Goal: Use online tool/utility: Utilize a website feature to perform a specific function

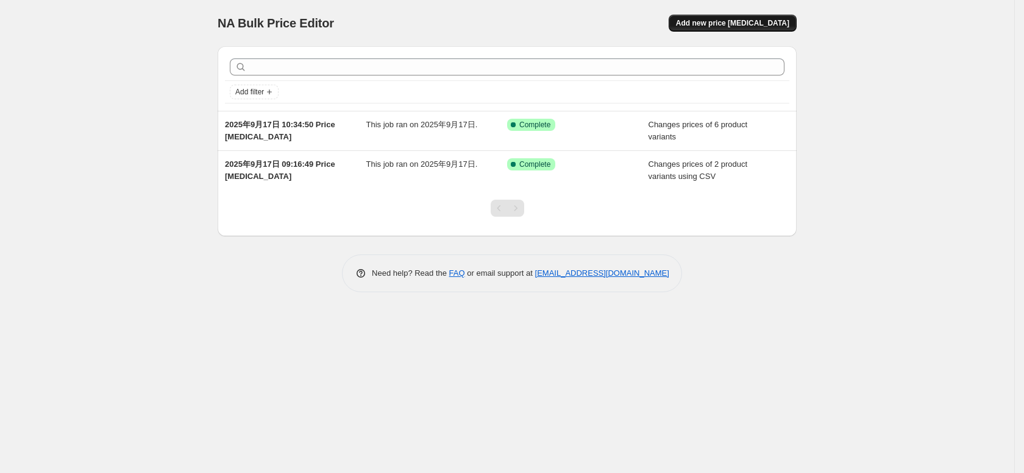
click at [737, 22] on span "Add new price [MEDICAL_DATA]" at bounding box center [732, 23] width 113 height 10
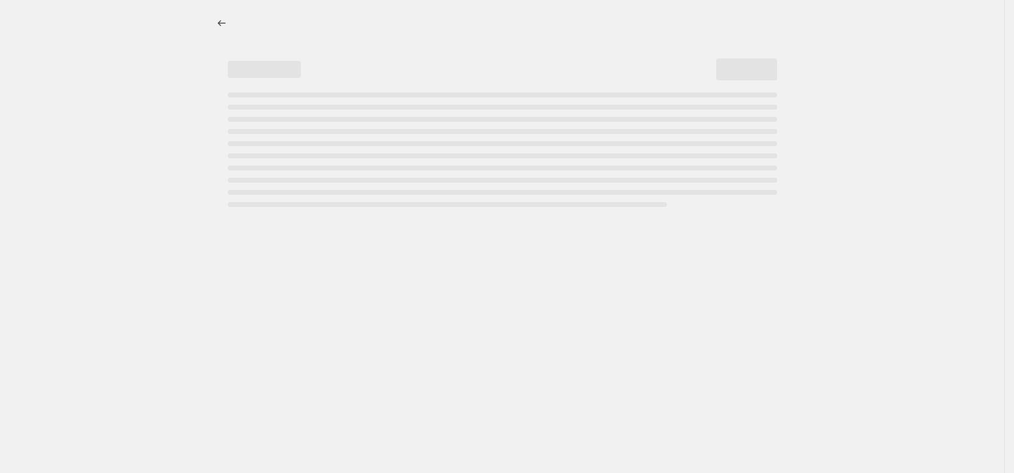
select select "percentage"
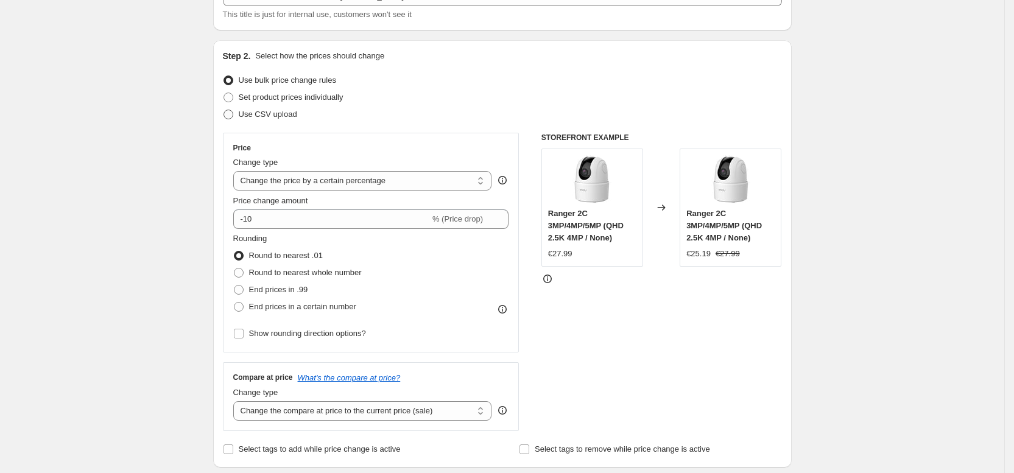
click at [260, 111] on span "Use CSV upload" at bounding box center [268, 114] width 58 height 9
click at [224, 110] on input "Use CSV upload" at bounding box center [224, 110] width 1 height 1
radio input "true"
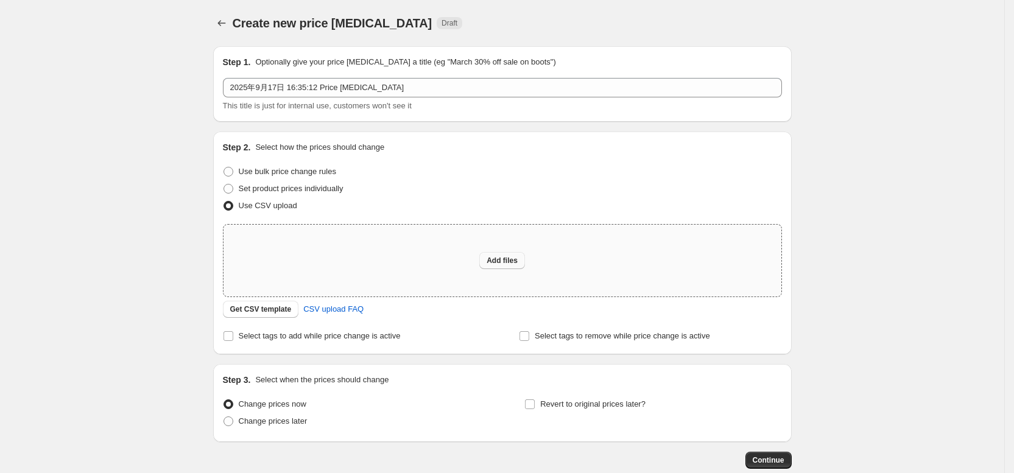
click at [509, 256] on span "Add files" at bounding box center [502, 261] width 31 height 10
type input "C:\fakepath\csv_template_es0917.csv"
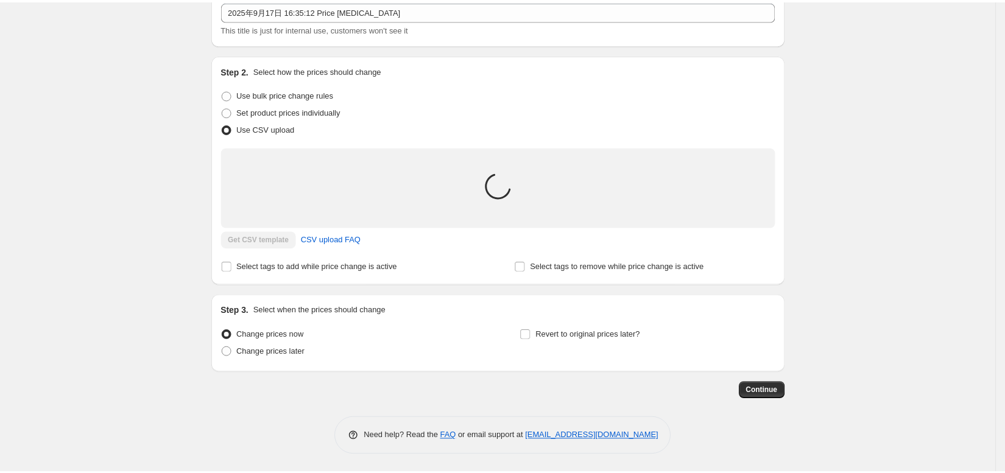
scroll to position [70, 0]
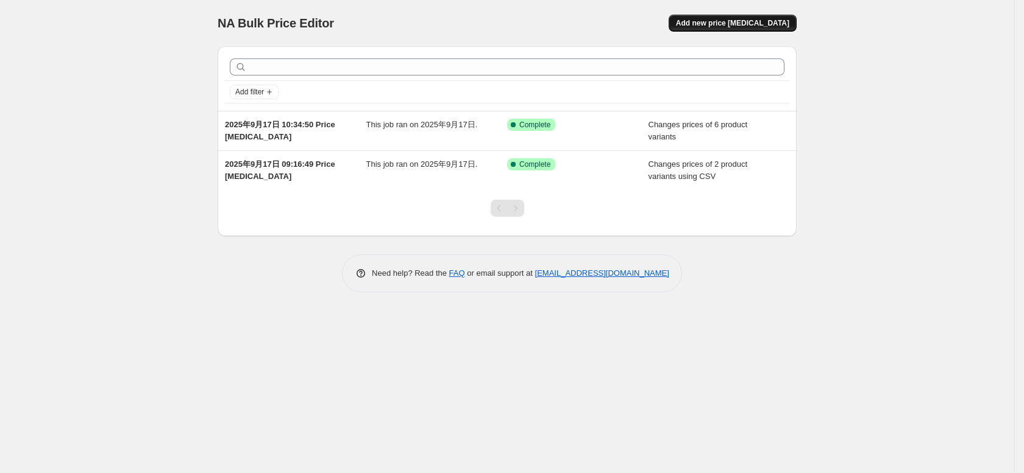
click at [762, 29] on button "Add new price [MEDICAL_DATA]" at bounding box center [732, 23] width 128 height 17
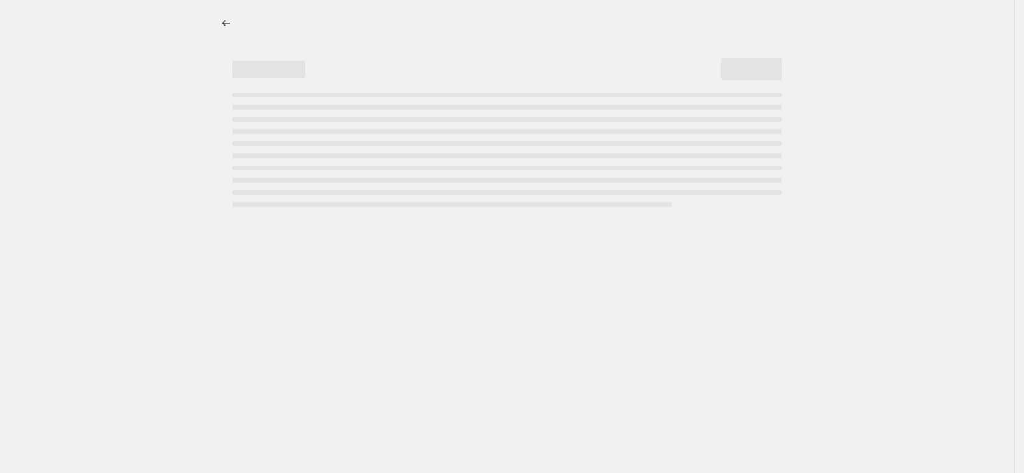
select select "percentage"
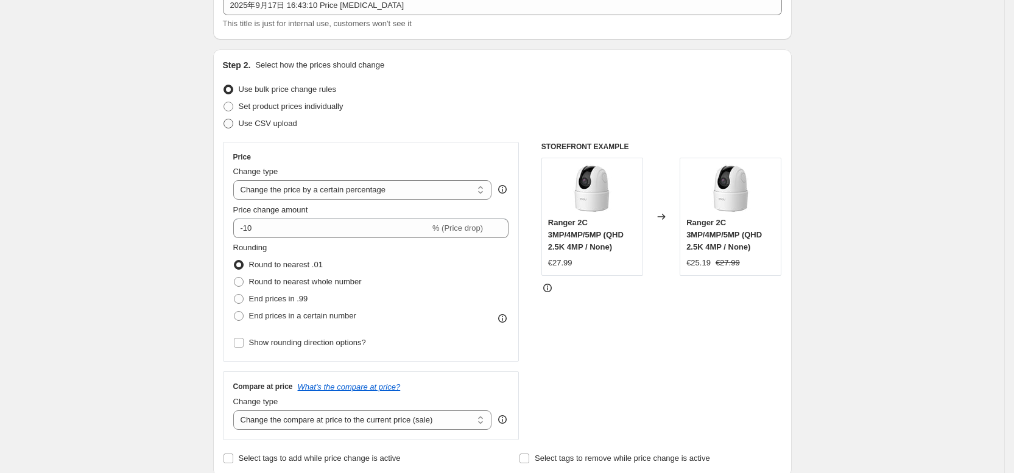
click at [261, 122] on span "Use CSV upload" at bounding box center [268, 123] width 58 height 9
click at [224, 119] on input "Use CSV upload" at bounding box center [224, 119] width 1 height 1
radio input "true"
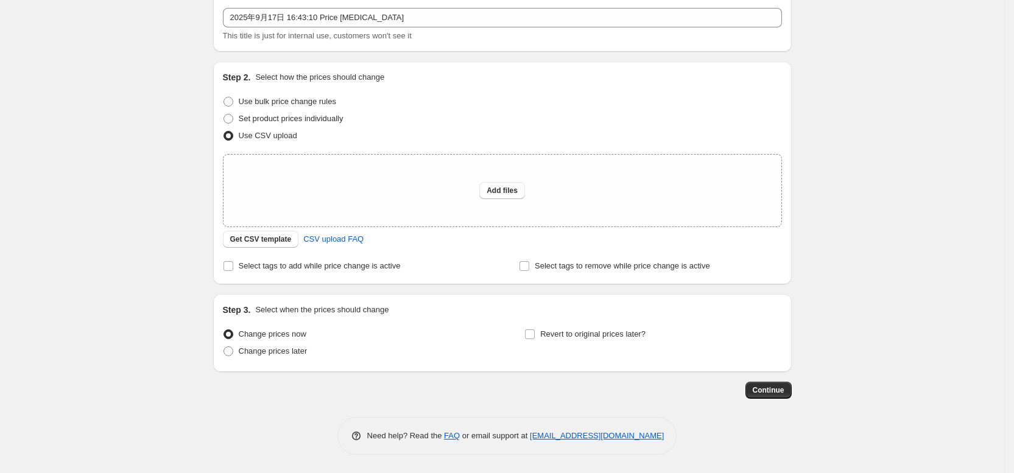
scroll to position [70, 0]
click at [500, 188] on span "Add files" at bounding box center [502, 191] width 31 height 10
type input "C:\fakepath\csv_template_es0917.csv"
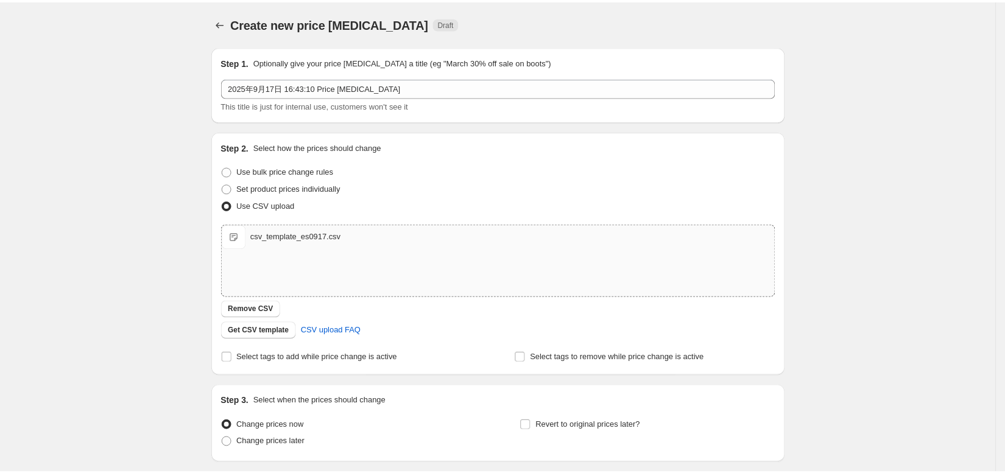
scroll to position [91, 0]
